Goal: Transaction & Acquisition: Purchase product/service

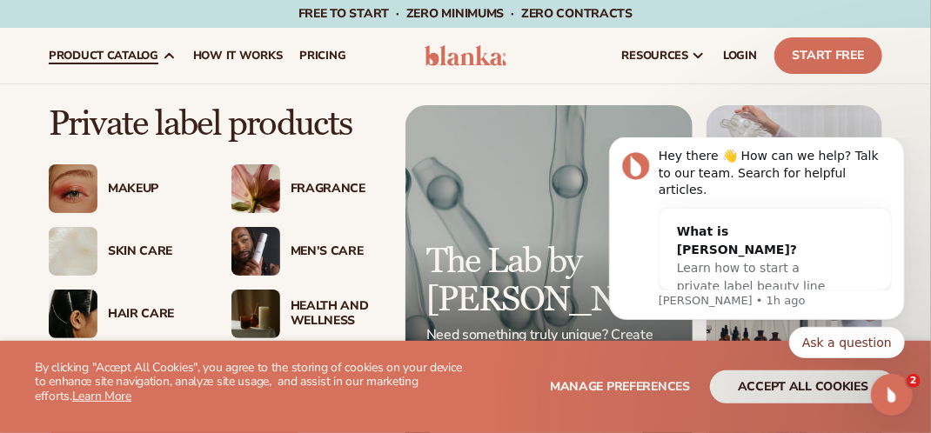
click at [128, 52] on span "product catalog" at bounding box center [104, 56] width 110 height 14
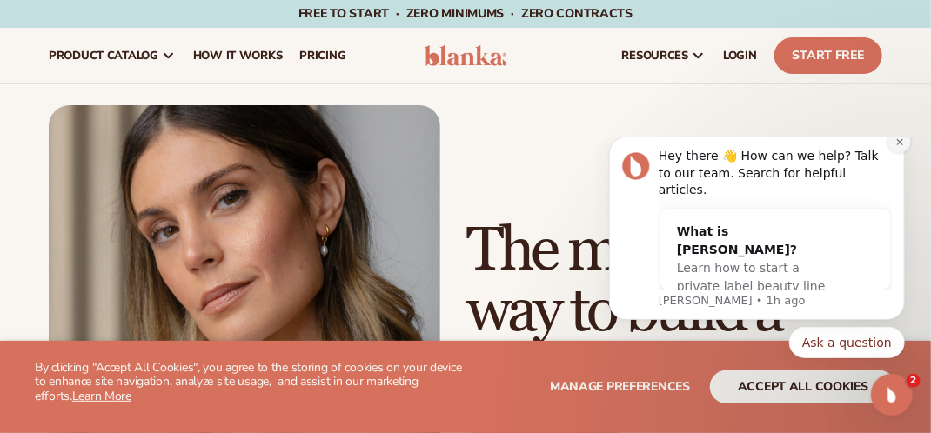
click at [897, 146] on icon "Dismiss notification" at bounding box center [900, 142] width 10 height 10
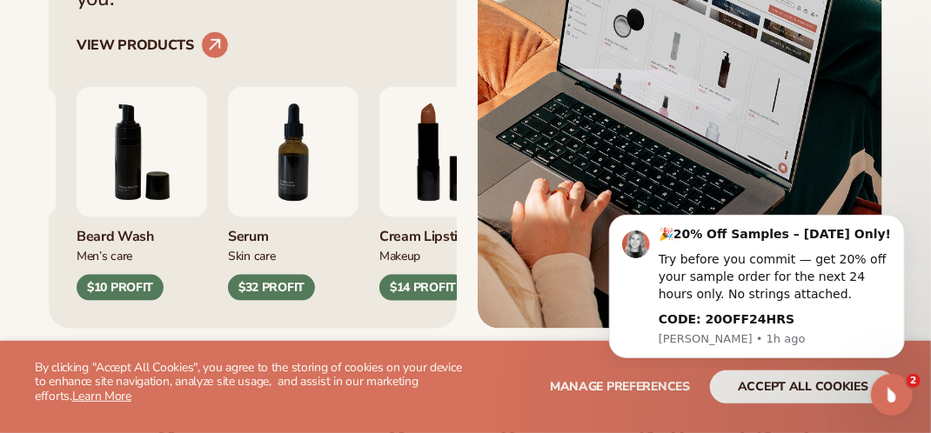
scroll to position [789, 0]
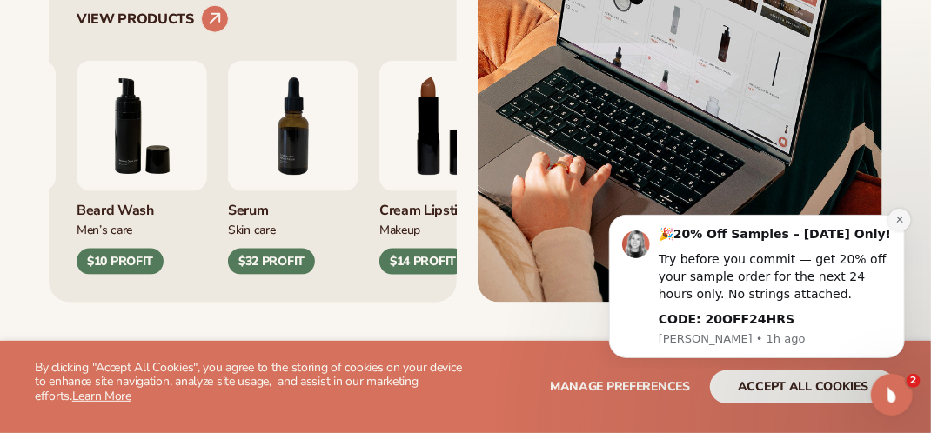
click at [898, 219] on icon "Dismiss notification" at bounding box center [899, 219] width 6 height 6
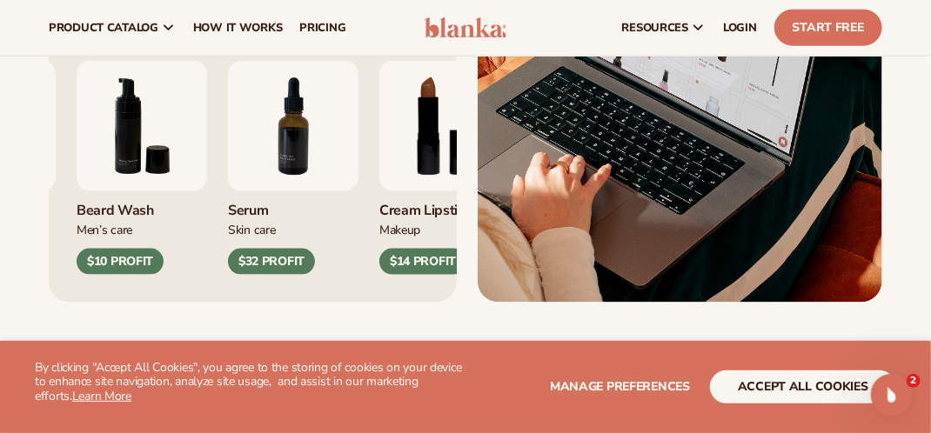
scroll to position [322, 0]
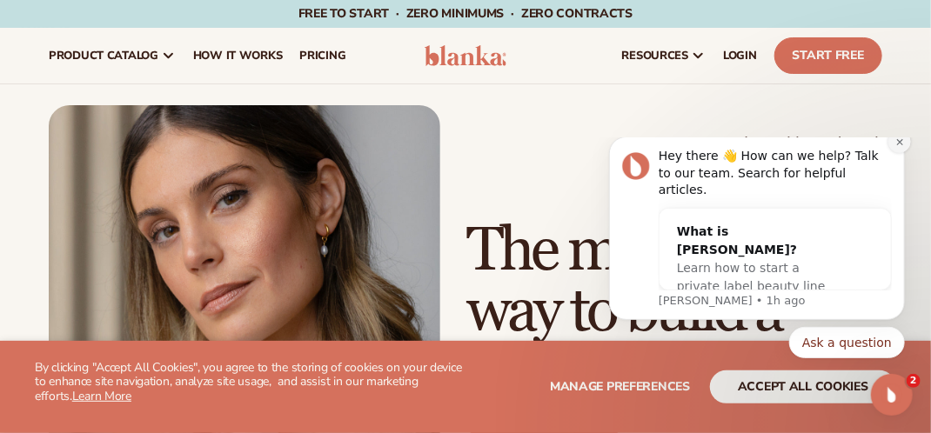
click at [904, 152] on button "Dismiss notification" at bounding box center [899, 141] width 23 height 23
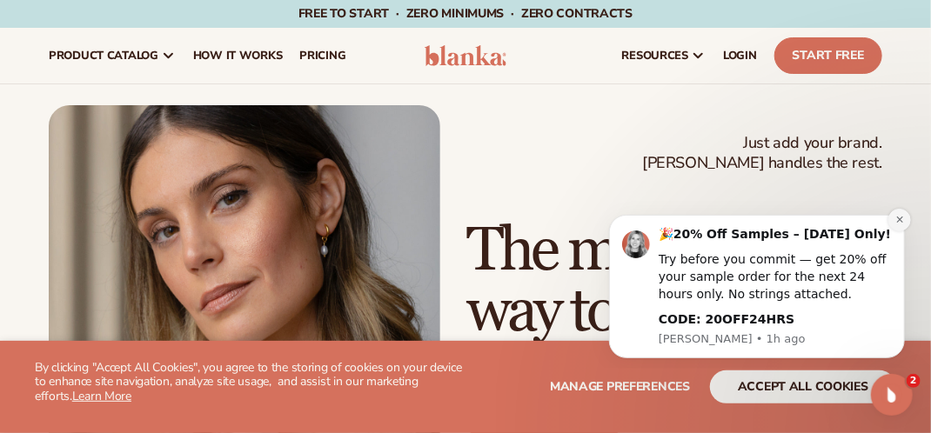
click at [898, 218] on icon "Dismiss notification" at bounding box center [899, 219] width 6 height 6
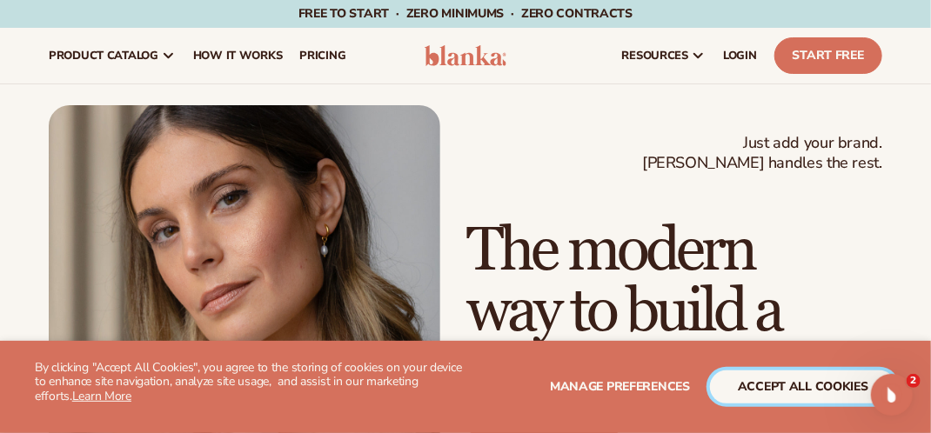
click at [807, 379] on button "accept all cookies" at bounding box center [803, 387] width 186 height 33
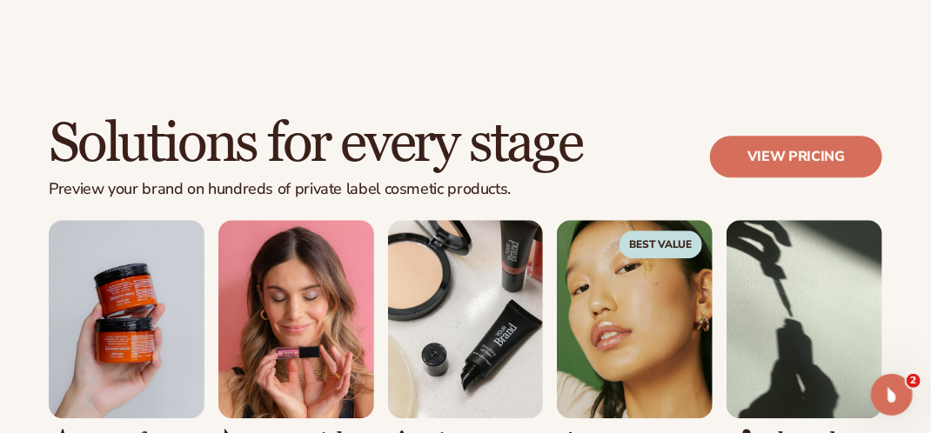
scroll to position [1407, 0]
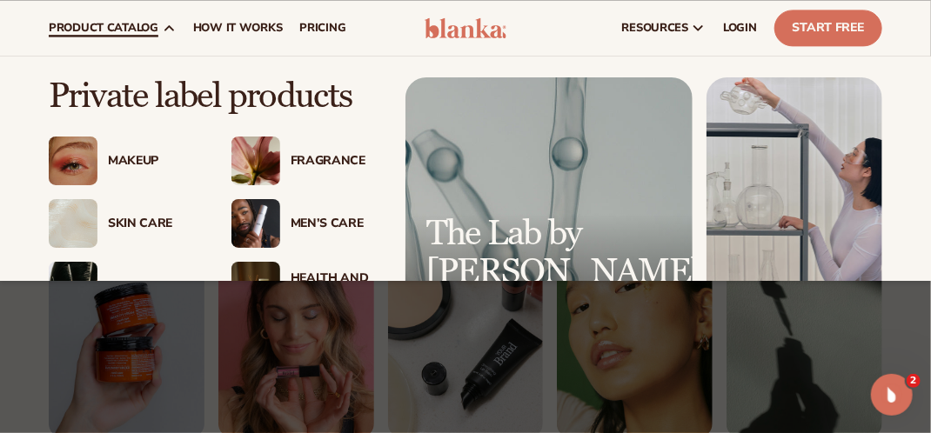
click at [138, 27] on span "product catalog" at bounding box center [104, 28] width 110 height 14
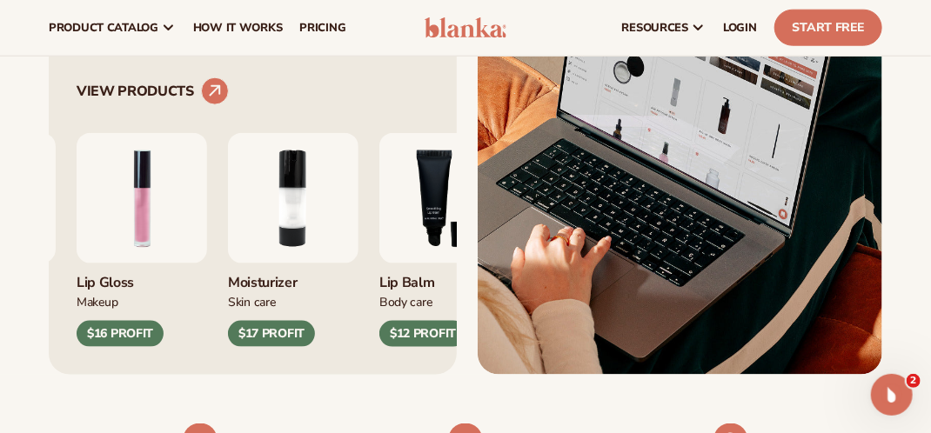
scroll to position [0, 0]
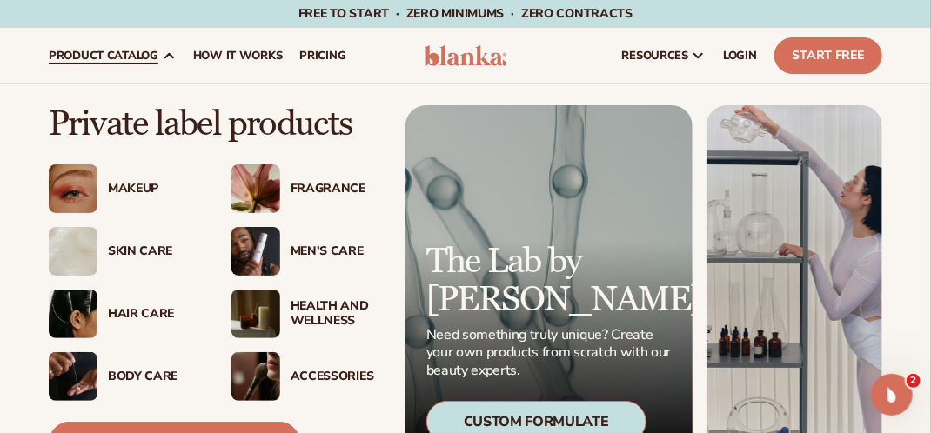
click at [286, 195] on div "Fragrance" at bounding box center [329, 189] width 99 height 15
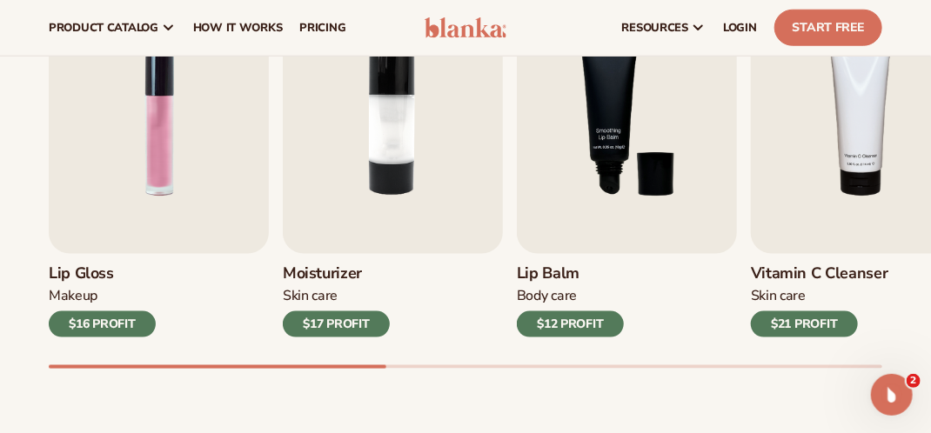
scroll to position [633, 0]
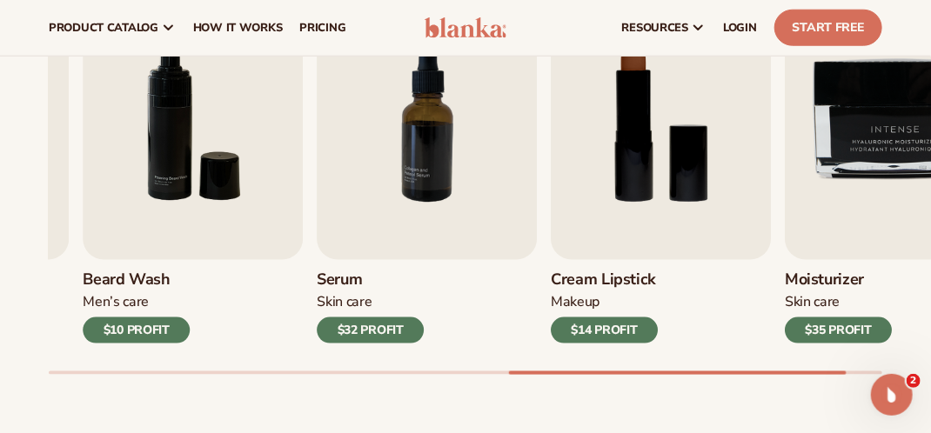
click at [762, 373] on div at bounding box center [678, 373] width 338 height 3
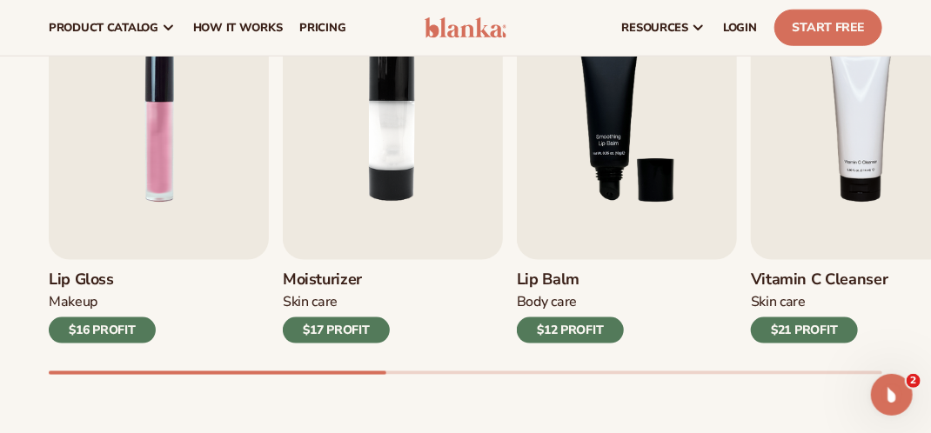
click at [173, 339] on div "Lip Gloss Makeup $16 PROFIT Moisturizer Skin Care $17 PROFIT Lip Balm Body Care…" at bounding box center [490, 177] width 883 height 396
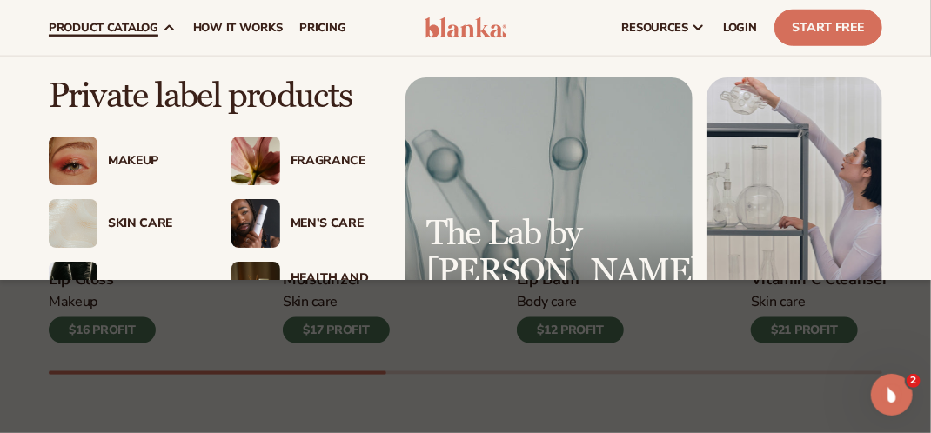
click at [10, 81] on div "Private label products Makeup" at bounding box center [465, 271] width 931 height 428
